Goal: Task Accomplishment & Management: Use online tool/utility

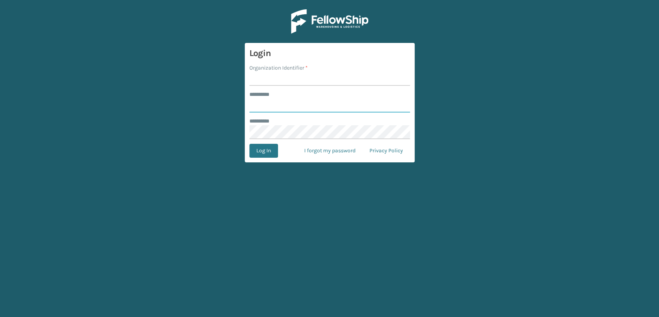
type input "*****"
drag, startPoint x: 282, startPoint y: 78, endPoint x: 283, endPoint y: 85, distance: 6.6
click at [282, 78] on input "Organization Identifier *" at bounding box center [329, 79] width 161 height 14
type input "Lifestyle"
click at [271, 147] on button "Log In" at bounding box center [263, 151] width 29 height 14
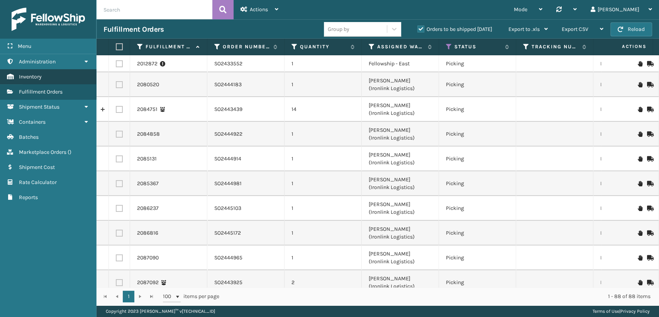
click at [67, 78] on link "Inventory" at bounding box center [48, 76] width 96 height 15
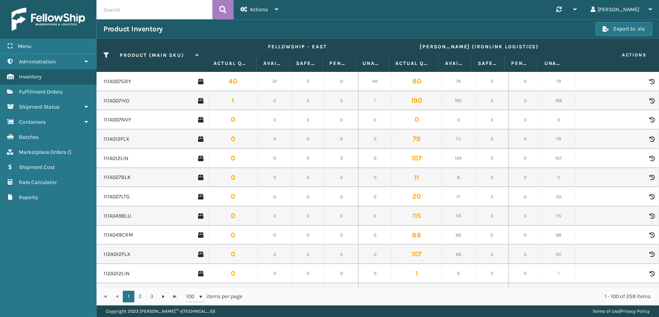
click at [151, 10] on input "text" at bounding box center [155, 9] width 116 height 19
paste input "SA-HPTSA3OAT"
type input "SA-HPTSA3OAT"
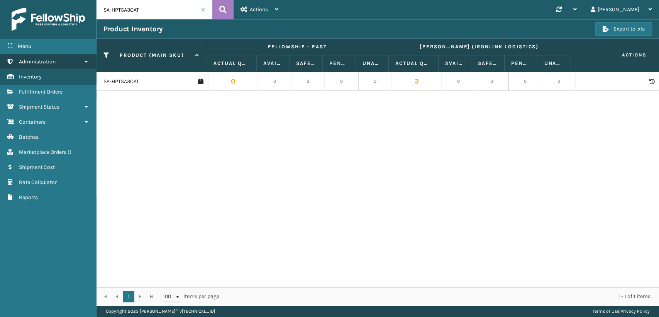
click at [44, 61] on span "Administration" at bounding box center [37, 61] width 37 height 7
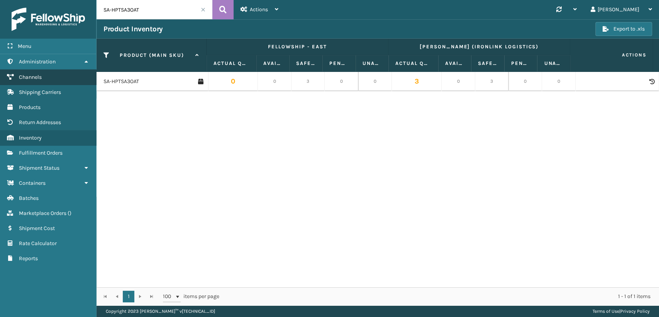
click at [47, 75] on link "Channels" at bounding box center [48, 76] width 96 height 15
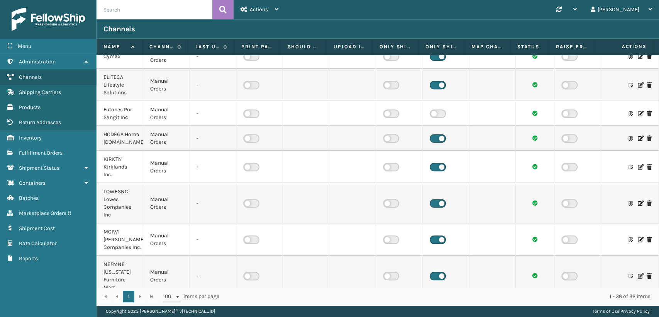
scroll to position [557, 0]
